Goal: Task Accomplishment & Management: Use online tool/utility

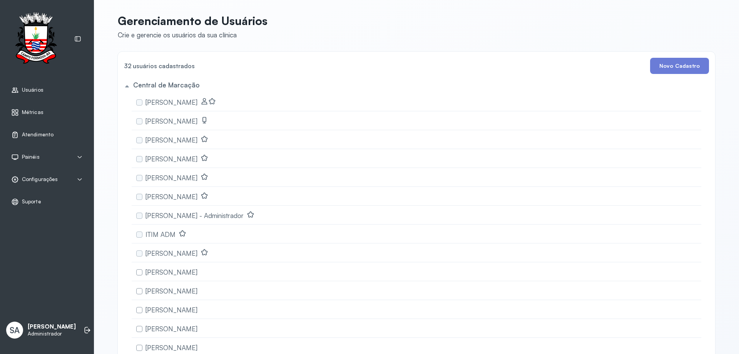
click at [28, 132] on span "Atendimento" at bounding box center [38, 134] width 32 height 7
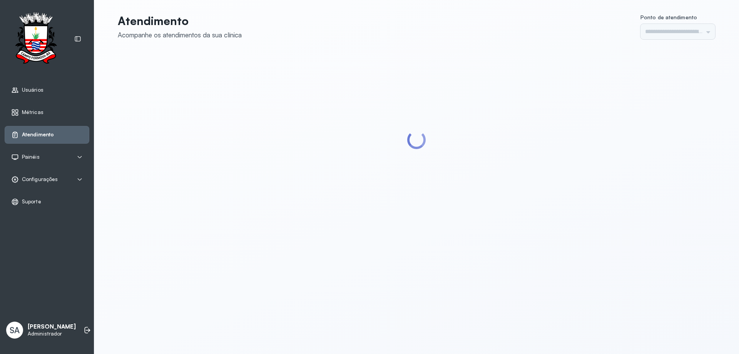
type input "******"
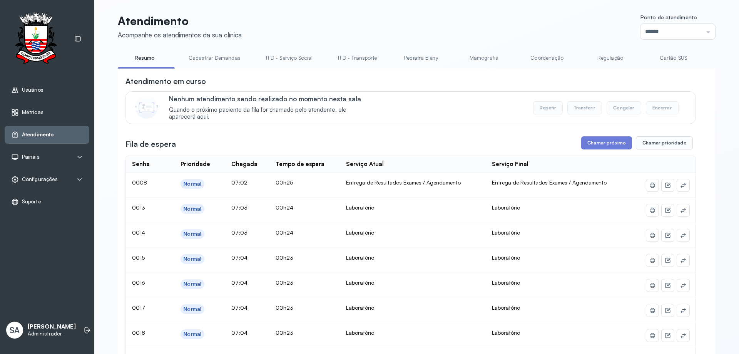
click at [538, 57] on link "Coordenação" at bounding box center [547, 58] width 54 height 13
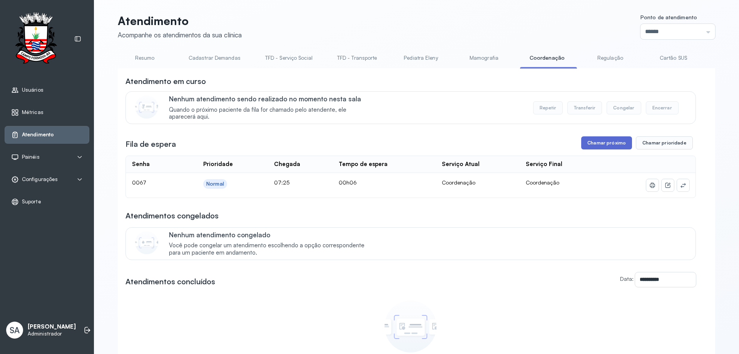
click at [605, 143] on button "Chamar próximo" at bounding box center [606, 142] width 51 height 13
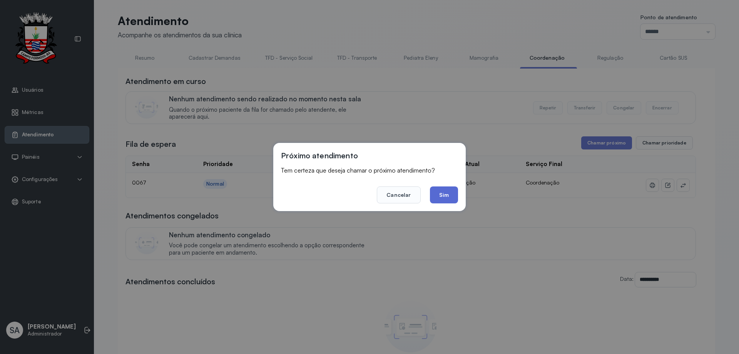
click at [437, 189] on button "Sim" at bounding box center [444, 194] width 28 height 17
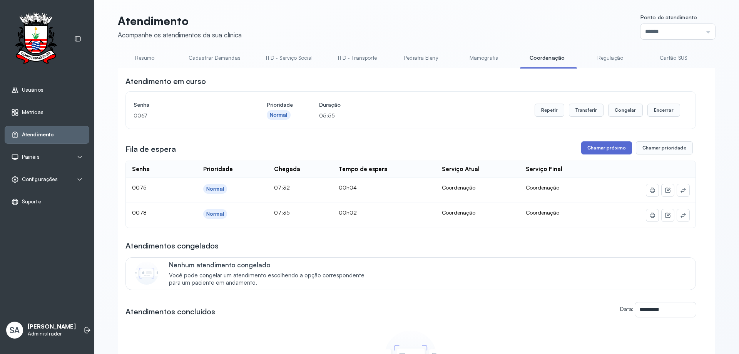
click at [589, 148] on button "Chamar próximo" at bounding box center [606, 147] width 51 height 13
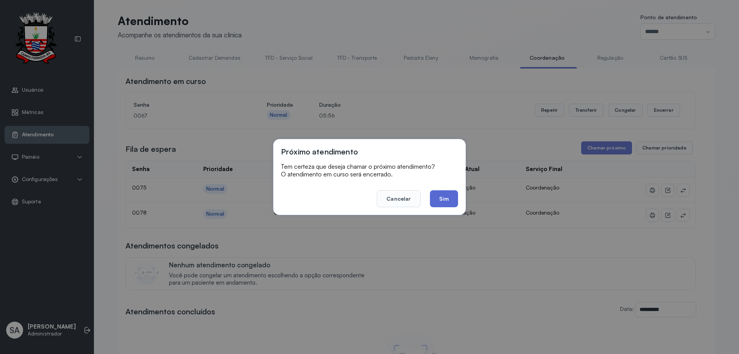
click at [445, 193] on button "Sim" at bounding box center [444, 198] width 28 height 17
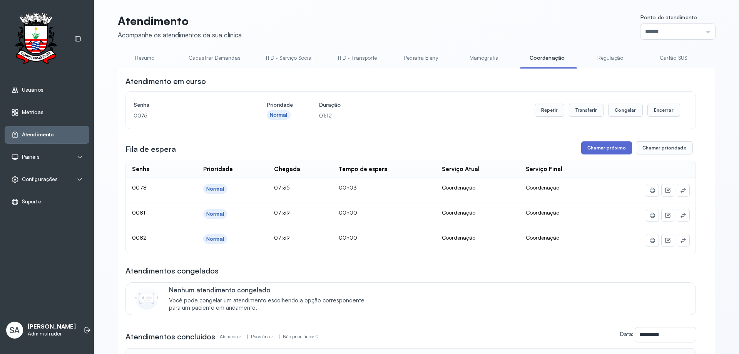
click at [603, 151] on button "Chamar próximo" at bounding box center [606, 147] width 51 height 13
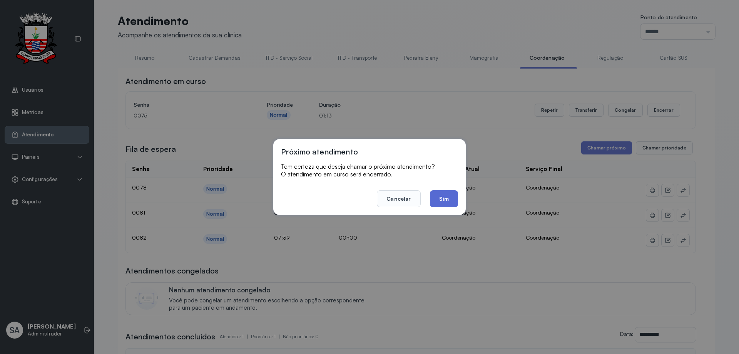
click at [450, 200] on button "Sim" at bounding box center [444, 198] width 28 height 17
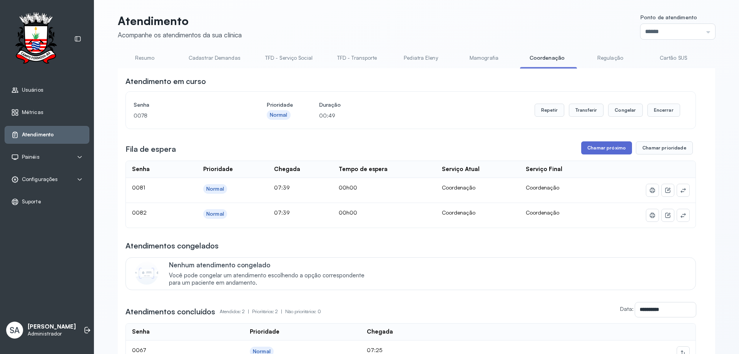
click at [608, 145] on button "Chamar próximo" at bounding box center [606, 147] width 51 height 13
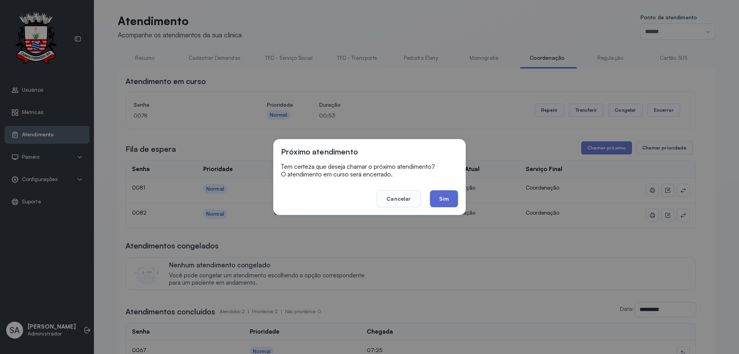
click at [453, 202] on button "Sim" at bounding box center [444, 198] width 28 height 17
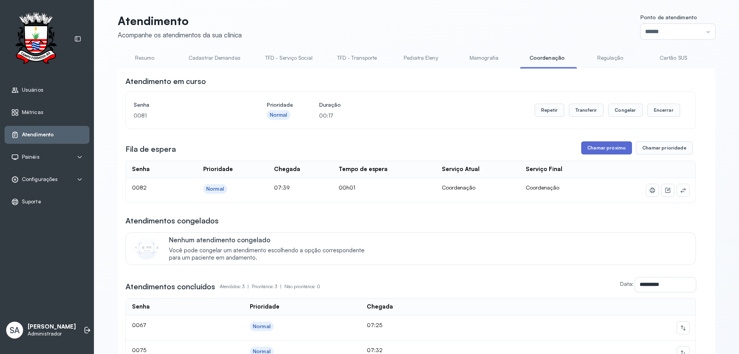
click at [603, 149] on button "Chamar próximo" at bounding box center [606, 147] width 51 height 13
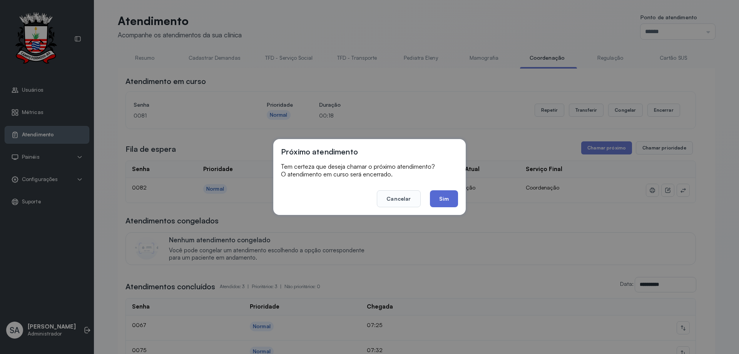
click at [445, 199] on button "Sim" at bounding box center [444, 198] width 28 height 17
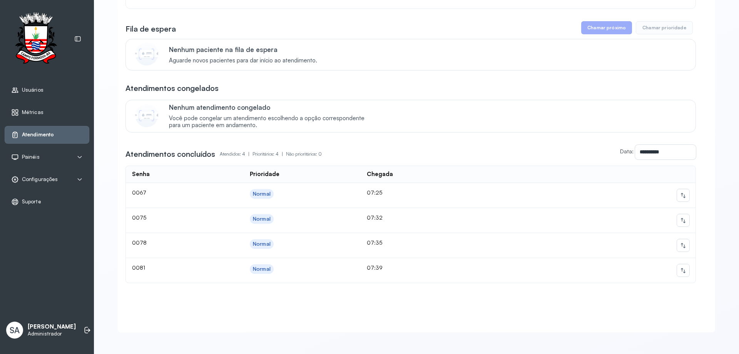
scroll to position [128, 0]
